Goal: Feedback & Contribution: Leave review/rating

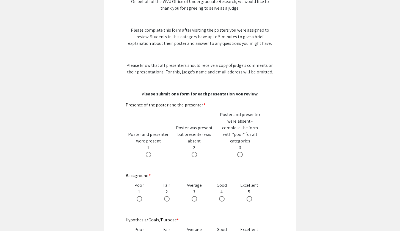
scroll to position [137, 0]
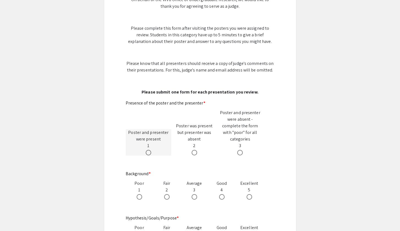
click at [151, 150] on span at bounding box center [149, 153] width 6 height 6
click at [151, 150] on input "radio" at bounding box center [149, 153] width 6 height 6
radio input "true"
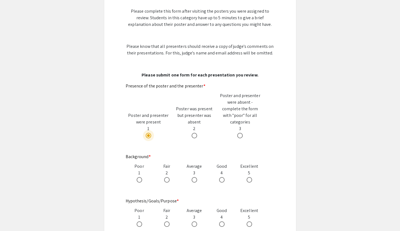
scroll to position [160, 0]
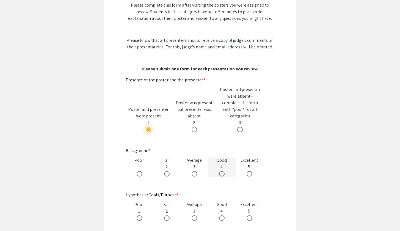
click at [223, 171] on span at bounding box center [222, 174] width 6 height 6
click at [223, 171] on input "radio" at bounding box center [222, 174] width 6 height 6
radio input "true"
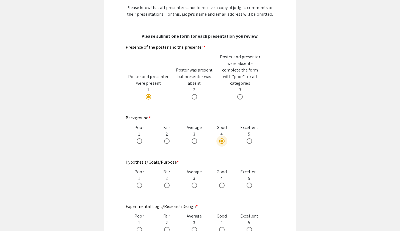
scroll to position [206, 0]
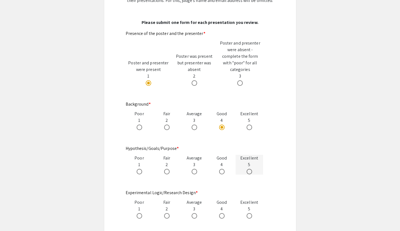
click at [250, 155] on div "Excellent 5" at bounding box center [250, 165] width 28 height 20
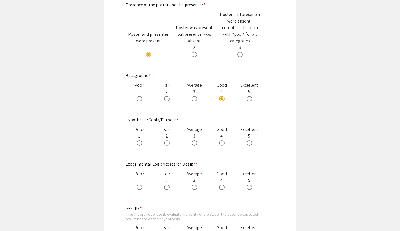
scroll to position [242, 0]
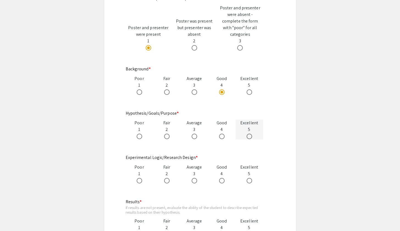
click at [245, 133] on div at bounding box center [250, 136] width 28 height 7
click at [250, 134] on span at bounding box center [250, 137] width 6 height 6
click at [250, 134] on input "radio" at bounding box center [250, 137] width 6 height 6
radio input "true"
click at [247, 178] on span at bounding box center [250, 181] width 6 height 6
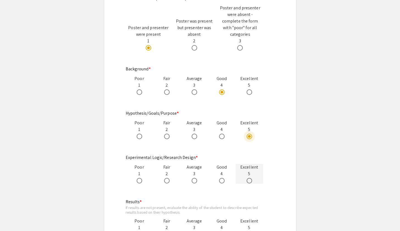
click at [247, 178] on input "radio" at bounding box center [250, 181] width 6 height 6
radio input "true"
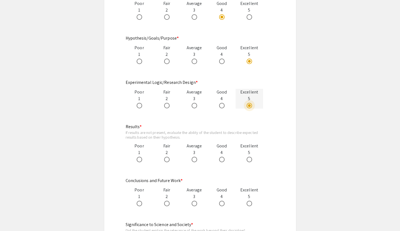
scroll to position [336, 0]
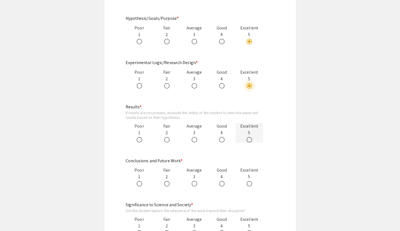
click at [250, 137] on span at bounding box center [250, 140] width 6 height 6
click at [250, 137] on input "radio" at bounding box center [250, 140] width 6 height 6
radio input "true"
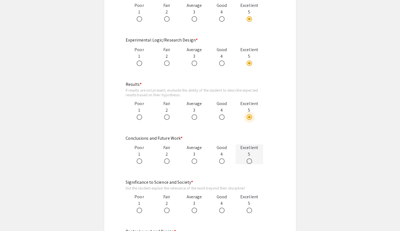
scroll to position [364, 0]
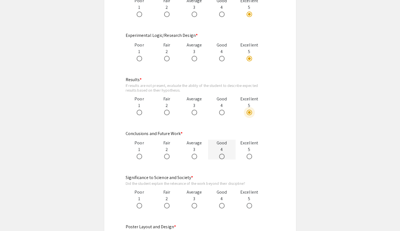
click at [222, 154] on span at bounding box center [222, 157] width 6 height 6
click at [222, 154] on input "radio" at bounding box center [222, 157] width 6 height 6
radio input "true"
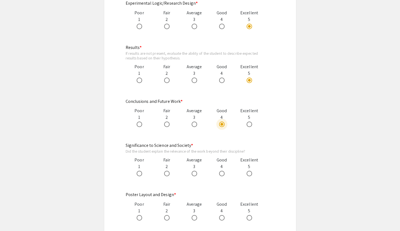
scroll to position [396, 0]
click at [248, 171] on span at bounding box center [250, 174] width 6 height 6
click at [248, 171] on input "radio" at bounding box center [250, 174] width 6 height 6
radio input "true"
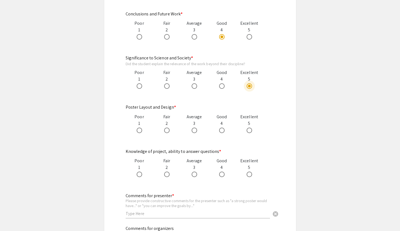
scroll to position [519, 0]
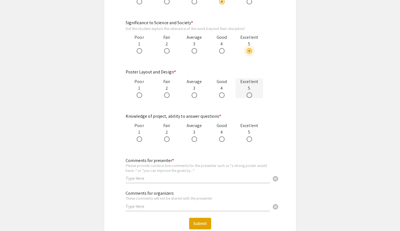
click at [248, 92] on span at bounding box center [250, 95] width 6 height 6
click at [248, 92] on input "radio" at bounding box center [250, 95] width 6 height 6
radio input "true"
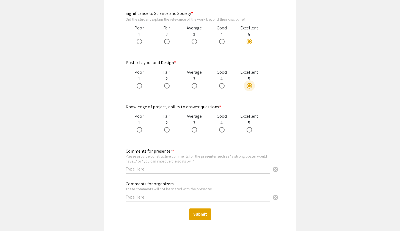
scroll to position [530, 0]
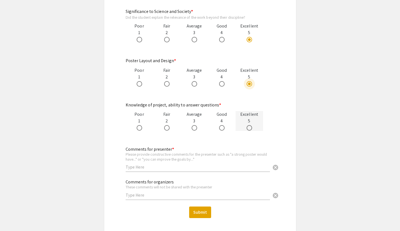
click at [247, 125] on span at bounding box center [250, 128] width 6 height 6
click at [247, 125] on input "radio" at bounding box center [250, 128] width 6 height 6
radio input "true"
click at [201, 164] on input "text" at bounding box center [198, 167] width 144 height 6
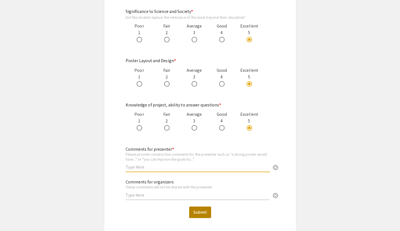
click at [190, 207] on button "Submit" at bounding box center [200, 213] width 22 height 12
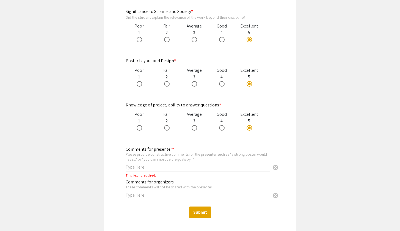
click at [203, 164] on input "text" at bounding box center [198, 167] width 144 height 6
type input "g"
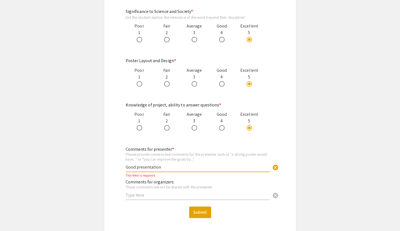
type input "Good presentation!"
click at [196, 207] on button "Submit" at bounding box center [200, 213] width 22 height 12
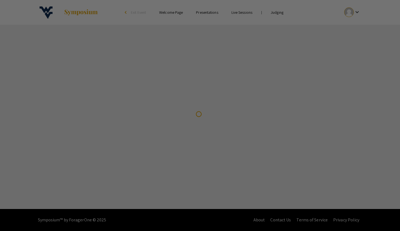
scroll to position [0, 0]
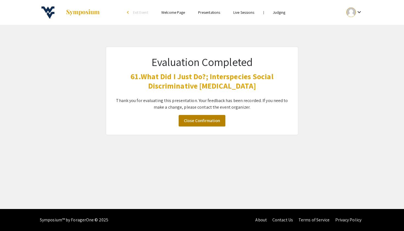
click at [201, 115] on link "Close Confirmation" at bounding box center [202, 121] width 47 height 12
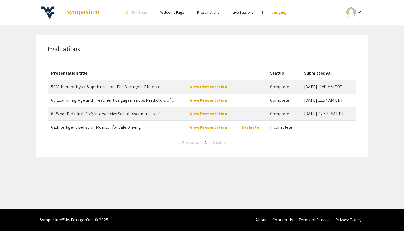
click at [248, 126] on link "Evaluate" at bounding box center [251, 127] width 18 height 6
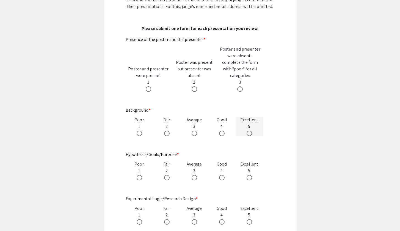
scroll to position [193, 0]
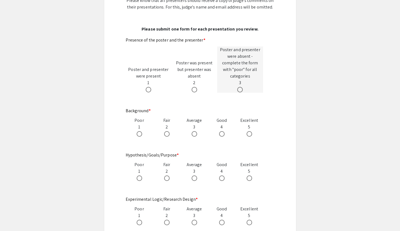
click at [244, 79] on div "Poster and presenter were absent - complete the form with "poor" for all catego…" at bounding box center [240, 69] width 46 height 46
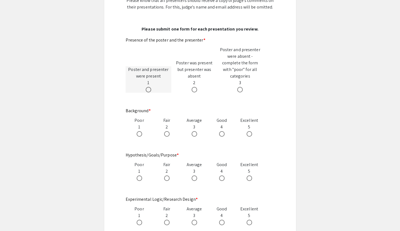
click at [149, 87] on span at bounding box center [149, 90] width 6 height 6
click at [149, 87] on input "radio" at bounding box center [149, 90] width 6 height 6
radio input "true"
click at [252, 130] on app-form-preview-likert-scale-field "Background * Poor 1 Fair 2 Average 3 Good 4 Excellent 5 This field is required." at bounding box center [200, 128] width 149 height 40
click at [248, 131] on span at bounding box center [250, 134] width 6 height 6
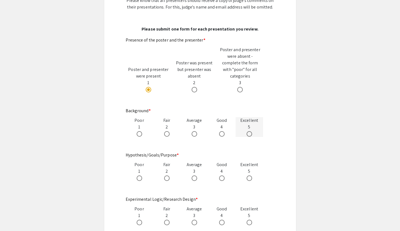
click at [248, 131] on input "radio" at bounding box center [250, 134] width 6 height 6
radio input "true"
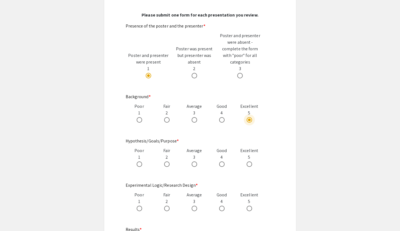
scroll to position [247, 0]
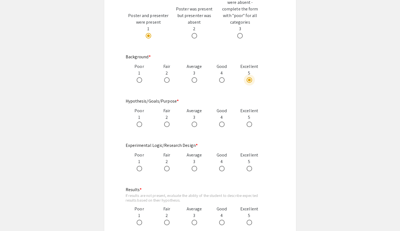
click at [249, 121] on app-form-preview-likert-scale-field "Hypothesis/Goals/Purpose * Poor 1 Fair 2 Average 3 Good 4 Excellent 5 This fiel…" at bounding box center [200, 118] width 149 height 40
click at [249, 122] on span at bounding box center [250, 125] width 6 height 6
click at [249, 122] on input "radio" at bounding box center [250, 125] width 6 height 6
radio input "true"
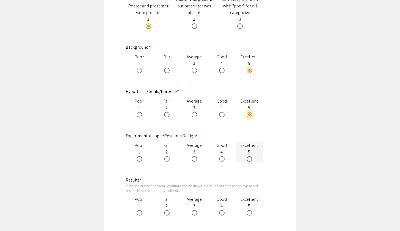
click at [249, 156] on span at bounding box center [250, 159] width 6 height 6
click at [249, 156] on input "radio" at bounding box center [250, 159] width 6 height 6
radio input "true"
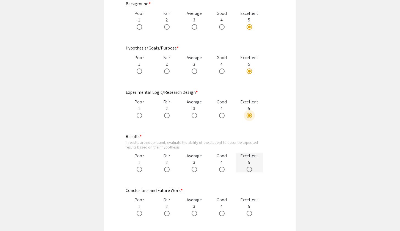
click at [250, 167] on span at bounding box center [250, 170] width 6 height 6
click at [250, 167] on input "radio" at bounding box center [250, 170] width 6 height 6
radio input "true"
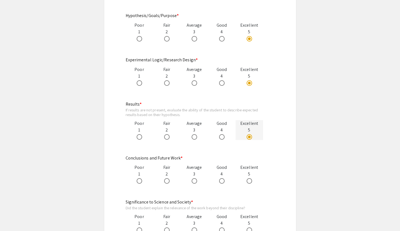
scroll to position [356, 0]
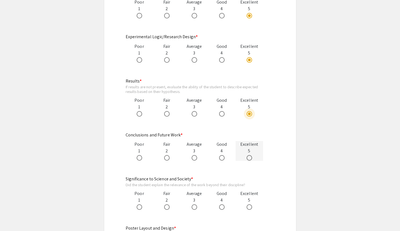
click at [250, 155] on span at bounding box center [250, 158] width 6 height 6
click at [250, 155] on input "radio" at bounding box center [250, 158] width 6 height 6
radio input "true"
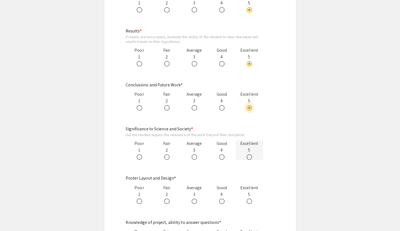
click at [250, 154] on span at bounding box center [250, 157] width 6 height 6
click at [250, 154] on input "radio" at bounding box center [250, 157] width 6 height 6
radio input "true"
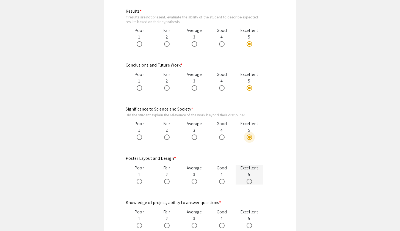
scroll to position [447, 0]
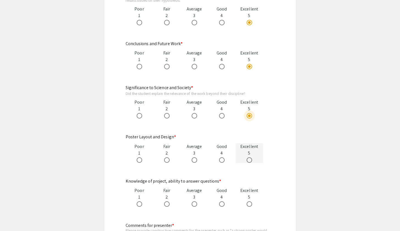
click at [250, 157] on span at bounding box center [250, 160] width 6 height 6
click at [250, 157] on input "radio" at bounding box center [250, 160] width 6 height 6
radio input "true"
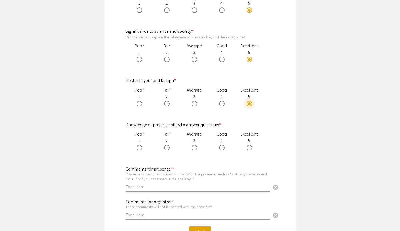
scroll to position [525, 0]
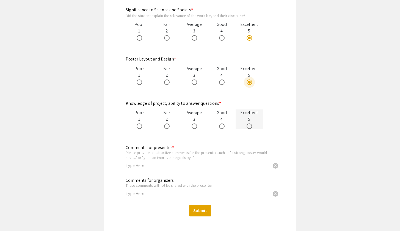
click at [251, 124] on span at bounding box center [250, 127] width 6 height 6
click at [251, 124] on input "radio" at bounding box center [250, 127] width 6 height 6
radio input "true"
click at [239, 162] on div "Comments for presenter * Please provide constructive comments for the presenter…" at bounding box center [198, 155] width 144 height 31
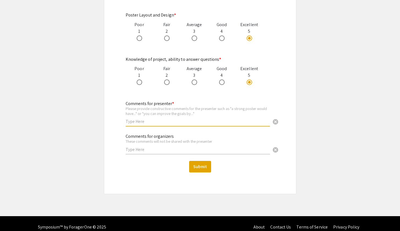
scroll to position [569, 0]
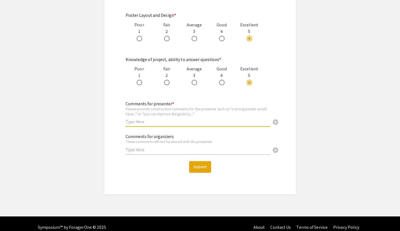
click at [232, 119] on input "text" at bounding box center [198, 122] width 144 height 6
click at [218, 119] on input "text" at bounding box center [198, 122] width 144 height 6
click at [219, 117] on div "Comments for presenter * Please provide constructive comments for the presenter…" at bounding box center [198, 111] width 144 height 31
type input "Great Presentation!"
click at [197, 163] on button "Submit" at bounding box center [200, 167] width 22 height 12
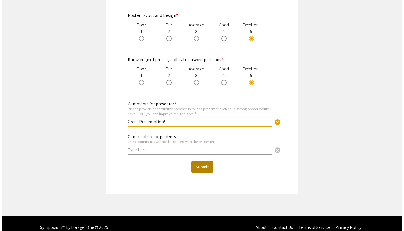
scroll to position [0, 0]
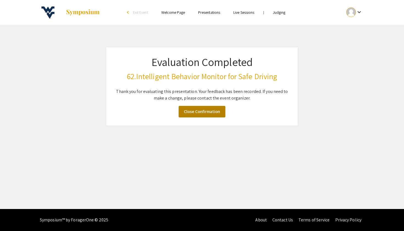
click at [203, 109] on link "Close Confirmation" at bounding box center [202, 112] width 47 height 12
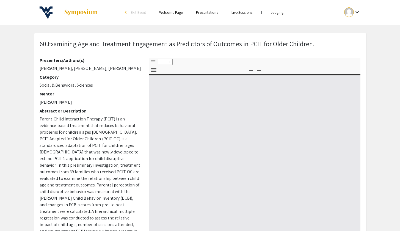
select select "custom"
type input "0"
select select "custom"
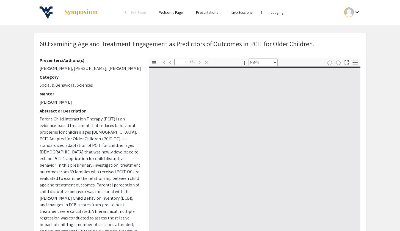
type input "1"
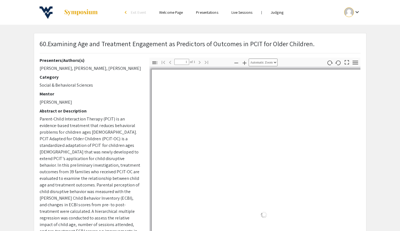
select select "auto"
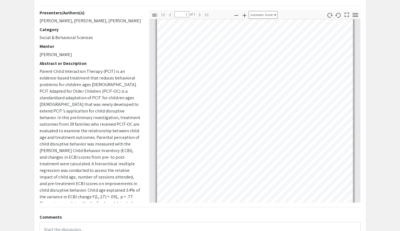
scroll to position [4, 0]
